Goal: Contribute content: Add original content to the website for others to see

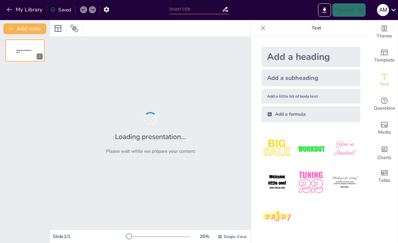
type input "Teleférico de [GEOGRAPHIC_DATA]"
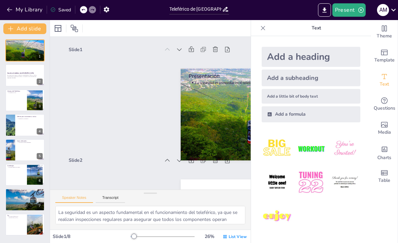
click at [266, 30] on icon at bounding box center [263, 28] width 7 height 7
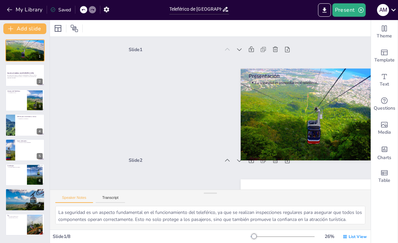
click at [17, 72] on strong "Describe el teleférico de [GEOGRAPHIC_DATA]" at bounding box center [20, 73] width 27 height 2
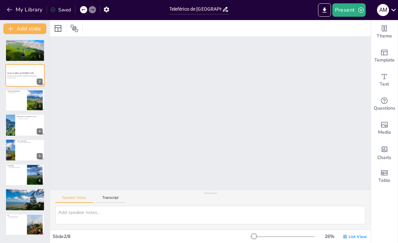
scroll to position [112, 0]
click at [22, 74] on div "Esta presentación explora el Teleférico de [GEOGRAPHIC_DATA], su historia, func…" at bounding box center [24, 76] width 35 height 5
click at [13, 77] on p "Generated with [URL]" at bounding box center [24, 77] width 35 height 1
click at [12, 111] on div "Historia del Teleférico Se inauguró en 1975. 3" at bounding box center [24, 100] width 39 height 22
type textarea "La inauguración del teleférico marcó un hito en el desarrollo turístico de la […"
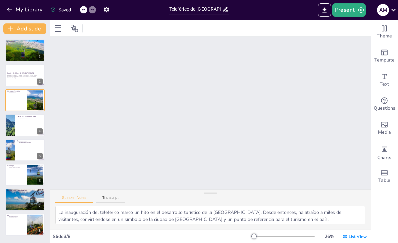
scroll to position [223, 0]
click at [8, 98] on div at bounding box center [24, 100] width 39 height 22
click at [14, 70] on div at bounding box center [24, 75] width 39 height 22
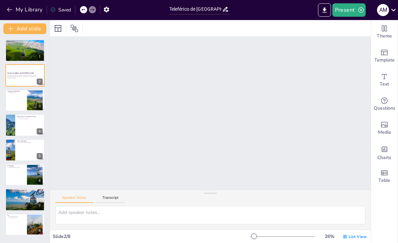
scroll to position [112, 0]
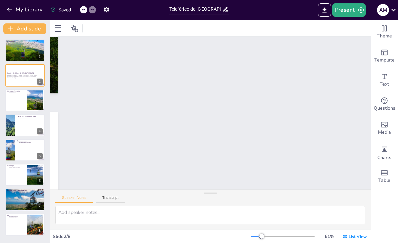
click at [16, 58] on div at bounding box center [24, 50] width 39 height 26
type textarea "La seguridad es un aspecto fundamental en el funcionamiento del teleférico, ya …"
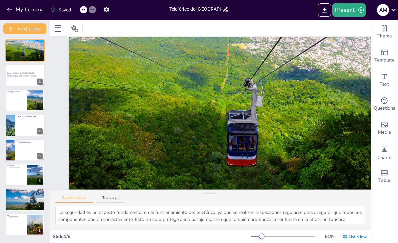
scroll to position [-1, 0]
click at [112, 199] on button "Transcript" at bounding box center [111, 198] width 30 height 7
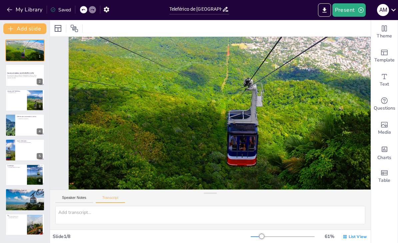
click at [66, 199] on button "Speaker Notes" at bounding box center [74, 198] width 38 height 7
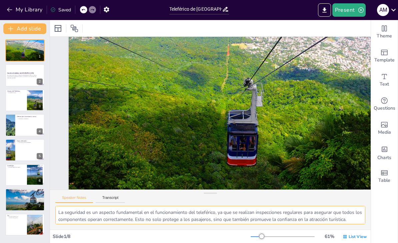
click at [71, 216] on textarea "La seguridad es un aspecto fundamental en el funcionamiento del teleférico, ya …" at bounding box center [210, 215] width 310 height 18
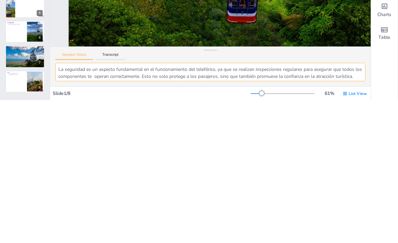
click at [62, 206] on textarea "La seguridad es un aspecto fundamental en el funcionamiento del teleférico, ya …" at bounding box center [210, 215] width 310 height 18
click at [61, 206] on textarea "La seguridad es un aspecto fundamental en el funcionamiento del teleférico, ya …" at bounding box center [210, 215] width 310 height 18
type textarea "La seguridad es un aspecto fundamental en el funcionamiento del teleférico, ya …"
click at [74, 195] on button "Speaker Notes" at bounding box center [74, 198] width 38 height 7
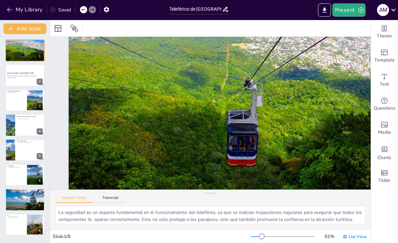
click at [70, 196] on button "Speaker Notes" at bounding box center [74, 198] width 38 height 7
click at [9, 25] on button "Add slide" at bounding box center [24, 28] width 43 height 11
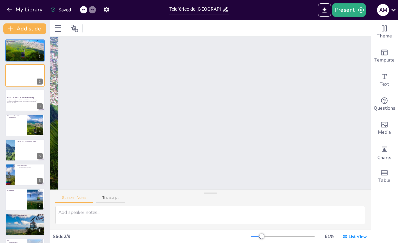
scroll to position [0, 0]
click at [27, 77] on div at bounding box center [24, 75] width 39 height 22
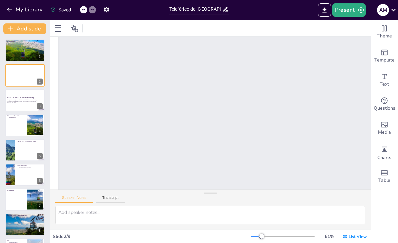
click at [21, 75] on div at bounding box center [24, 75] width 39 height 22
click at [25, 40] on div at bounding box center [24, 50] width 39 height 26
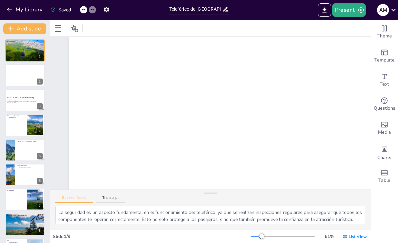
scroll to position [0, 0]
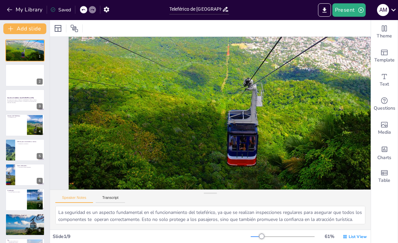
click at [16, 118] on p "Se inauguró en 1975." at bounding box center [17, 117] width 16 height 1
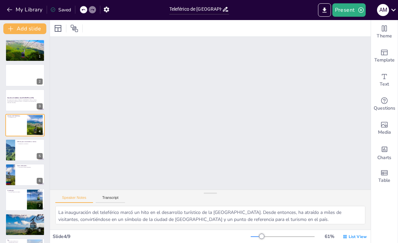
scroll to position [694, 0]
click at [21, 152] on div at bounding box center [24, 150] width 39 height 22
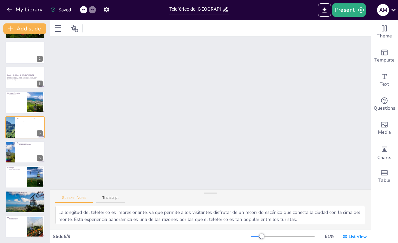
scroll to position [23, 0]
click at [17, 204] on div at bounding box center [24, 202] width 39 height 26
type textarea "Las actividades disponibles en el teleférico enriquecen la experiencia del visi…"
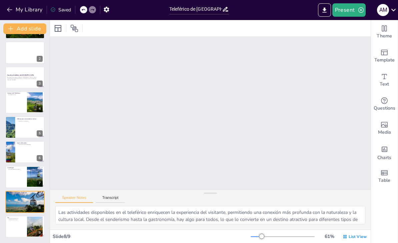
click at [17, 204] on div at bounding box center [24, 202] width 39 height 26
click at [18, 204] on div at bounding box center [24, 202] width 39 height 26
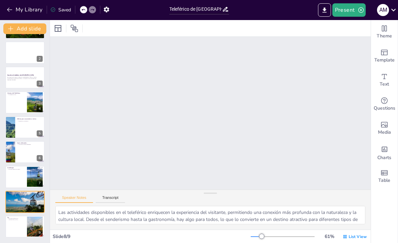
click at [17, 204] on div at bounding box center [24, 202] width 39 height 26
click at [386, 127] on icon "Add images, graphics, shapes or video" at bounding box center [385, 124] width 8 height 8
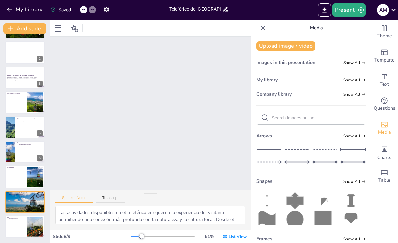
scroll to position [0, 0]
click at [391, 91] on div "Text" at bounding box center [384, 80] width 27 height 24
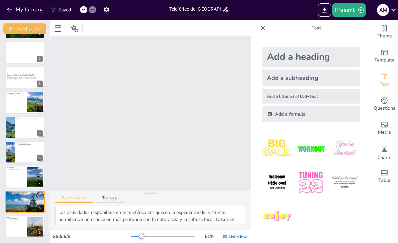
click at [386, 97] on icon "Get real-time input from your audience" at bounding box center [385, 100] width 8 height 8
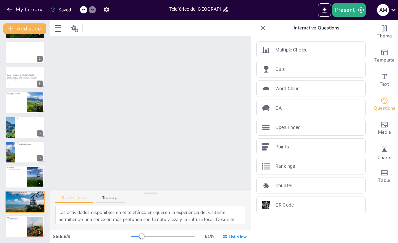
click at [255, 29] on div "Interactive Questions" at bounding box center [311, 28] width 120 height 16
click at [267, 27] on div at bounding box center [263, 28] width 11 height 11
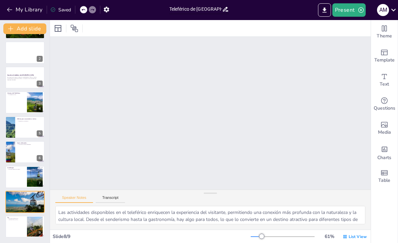
click at [221, 11] on input "Teleférico de [GEOGRAPHIC_DATA]" at bounding box center [196, 9] width 53 height 10
click at [105, 200] on button "Transcript" at bounding box center [111, 198] width 30 height 7
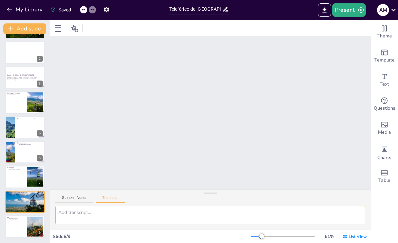
click at [76, 212] on textarea at bounding box center [210, 215] width 310 height 18
click at [340, 216] on textarea "Puede ser en canva?" at bounding box center [210, 215] width 310 height 18
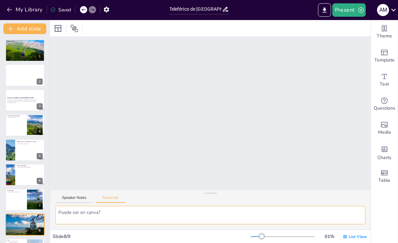
type textarea "Puede ser en canva?"
click at [39, 67] on button at bounding box center [39, 70] width 8 height 8
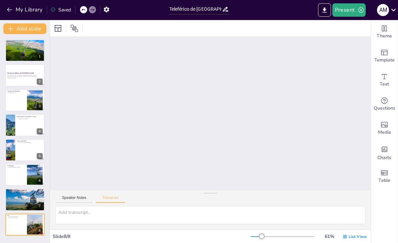
click at [384, 177] on span "Table" at bounding box center [385, 180] width 12 height 7
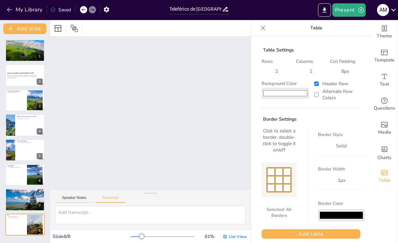
click at [10, 15] on button "My Library" at bounding box center [25, 9] width 40 height 11
click at [9, 8] on icon "button" at bounding box center [9, 10] width 5 height 4
